Goal: Complete application form

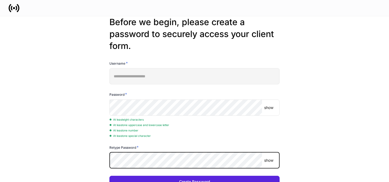
scroll to position [22, 0]
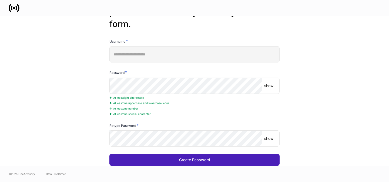
click at [199, 159] on div "Create Password" at bounding box center [194, 160] width 31 height 4
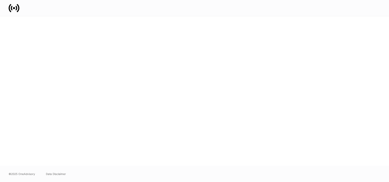
scroll to position [0, 0]
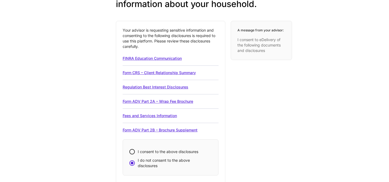
scroll to position [90, 0]
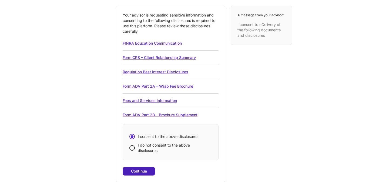
click at [136, 171] on div "Continue" at bounding box center [139, 171] width 16 height 4
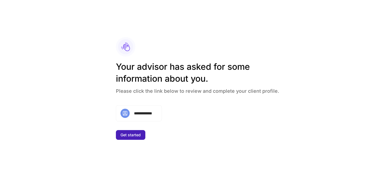
click at [132, 136] on div "Get started" at bounding box center [130, 135] width 20 height 4
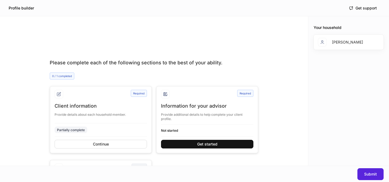
drag, startPoint x: 293, startPoint y: 114, endPoint x: 293, endPoint y: 110, distance: 3.5
click at [293, 113] on div "Please complete each of the following sections to the best of your ability. 0 /…" at bounding box center [154, 102] width 308 height 128
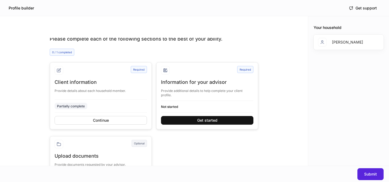
scroll to position [22, 0]
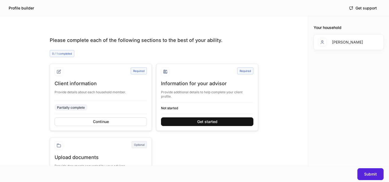
click at [284, 129] on div "Please complete each of the following sections to the best of your ability. 0 /…" at bounding box center [154, 102] width 308 height 128
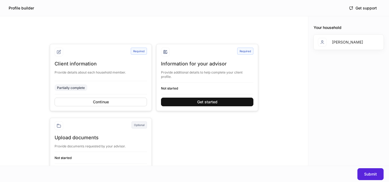
scroll to position [41, 0]
